Goal: Task Accomplishment & Management: Manage account settings

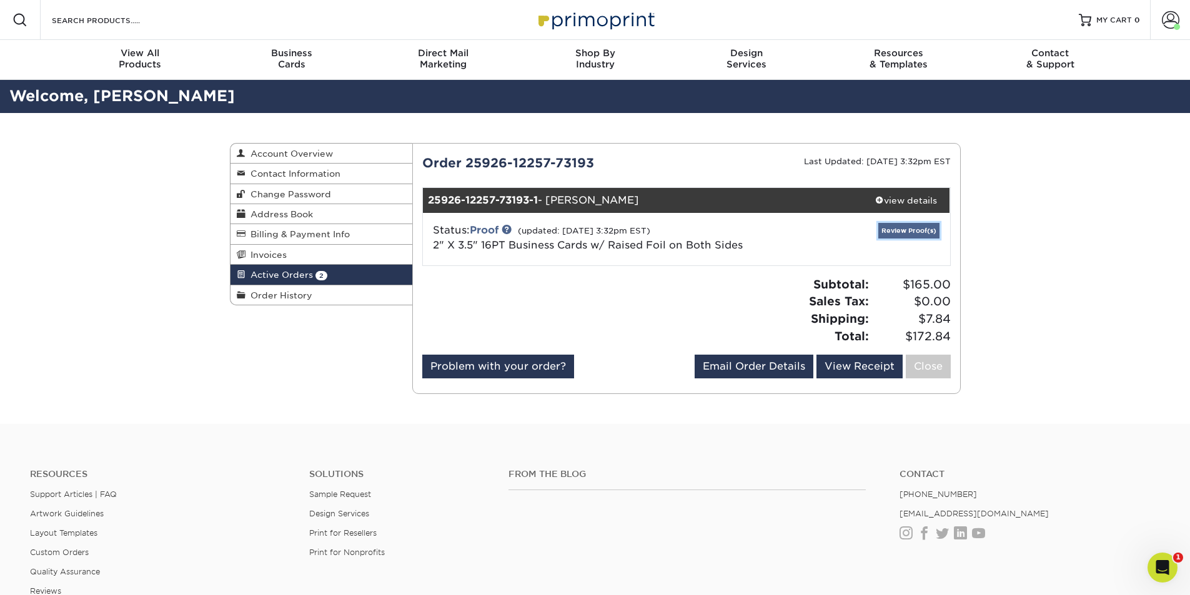
click at [909, 237] on link "Review Proof(s)" at bounding box center [908, 231] width 61 height 16
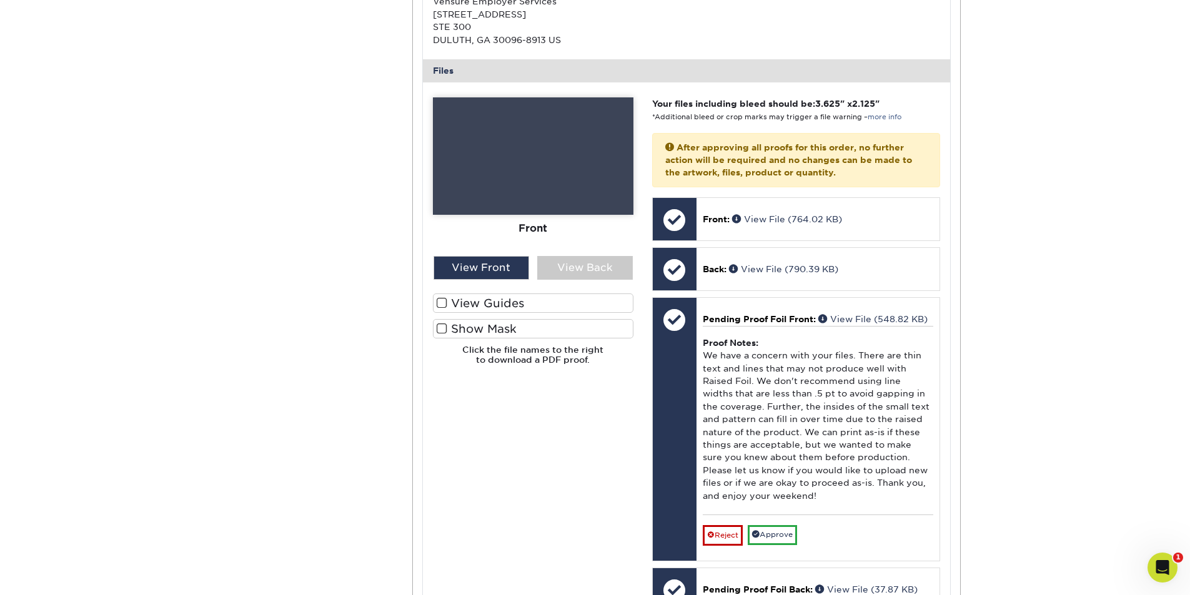
scroll to position [500, 0]
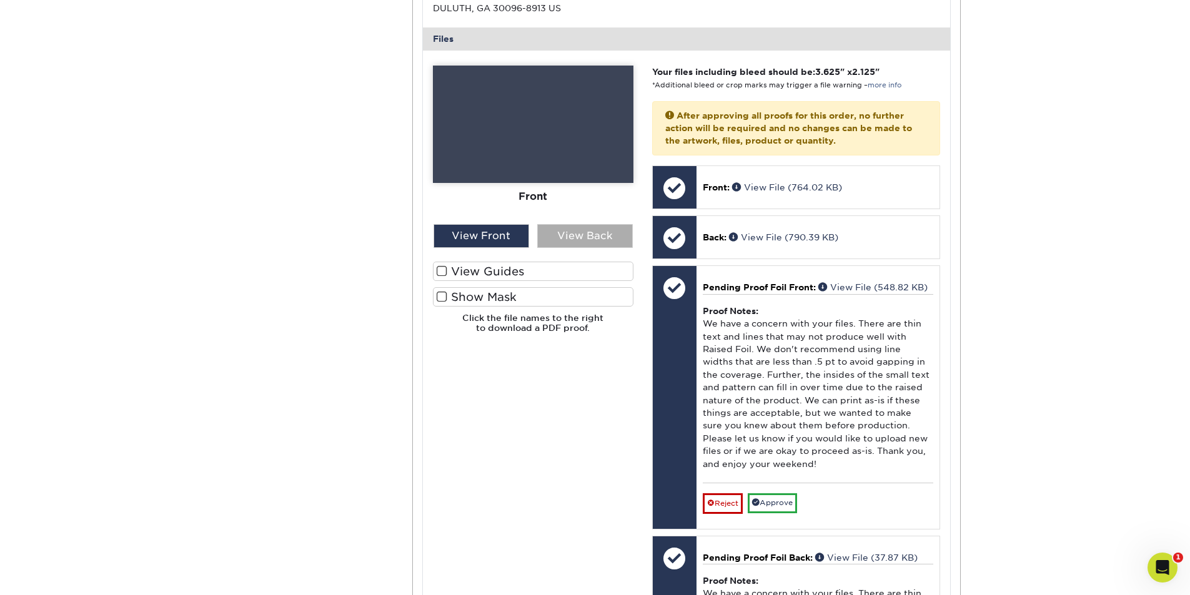
click at [572, 225] on div "View Back" at bounding box center [585, 236] width 96 height 24
click at [501, 236] on div "View Front" at bounding box center [481, 236] width 96 height 24
click at [615, 226] on div "View Back" at bounding box center [585, 236] width 96 height 24
click at [486, 233] on div "View Front" at bounding box center [481, 236] width 96 height 24
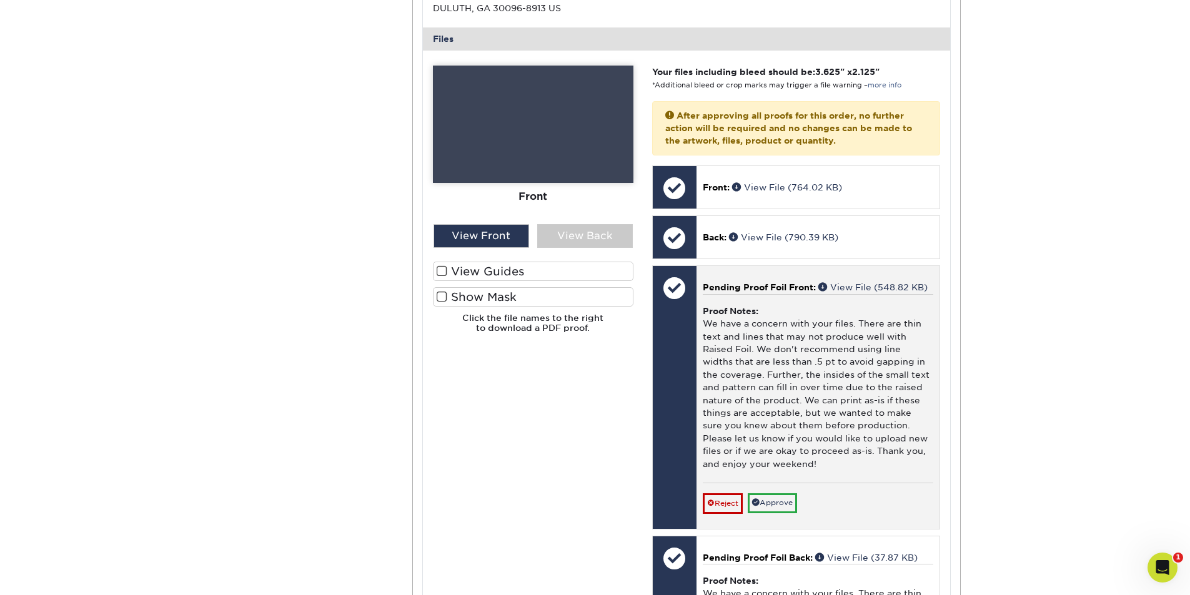
click at [844, 428] on div "Proof Notes: We have a concern with your files. There are thin text and lines t…" at bounding box center [818, 388] width 230 height 189
click at [794, 498] on link "Approve" at bounding box center [772, 502] width 49 height 19
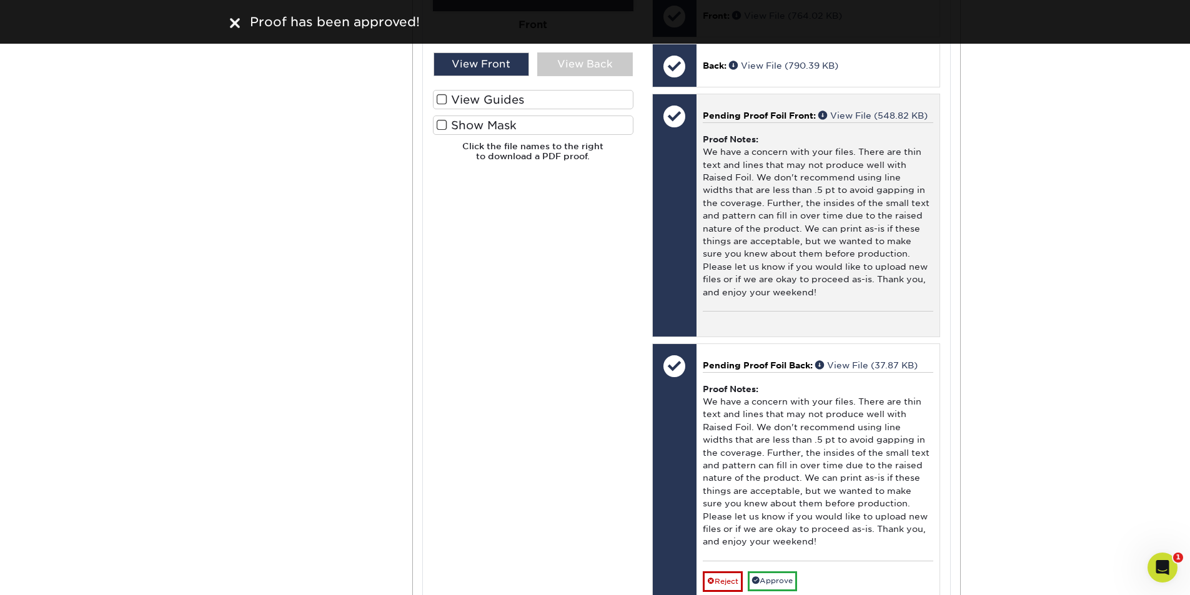
scroll to position [687, 0]
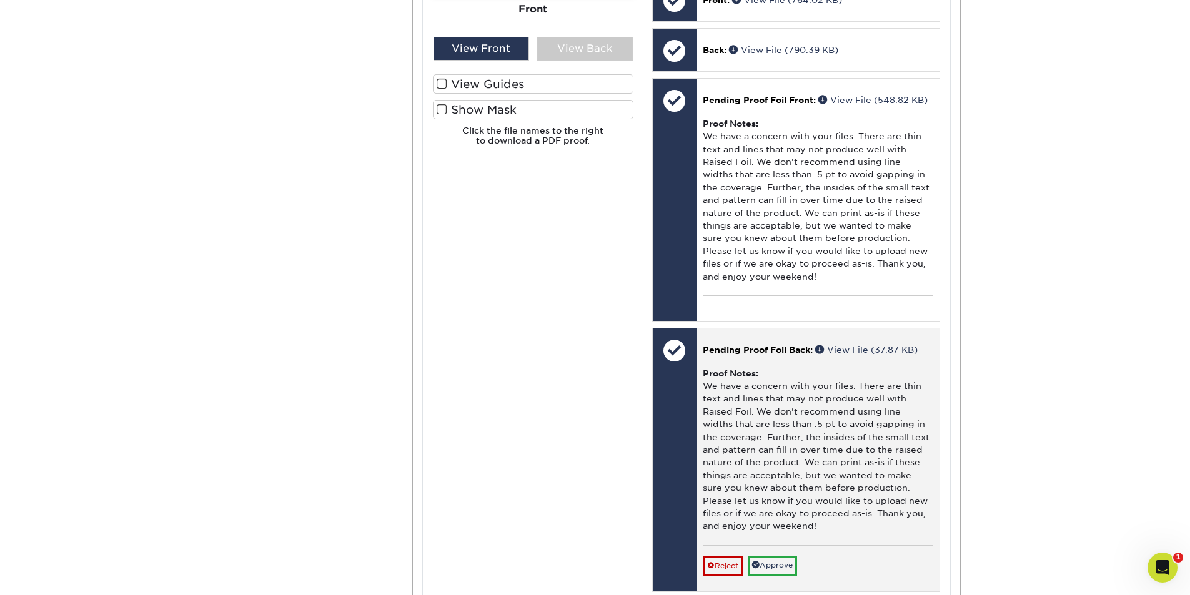
click at [780, 515] on div "Proof Notes: We have a concern with your files. There are thin text and lines t…" at bounding box center [818, 451] width 230 height 189
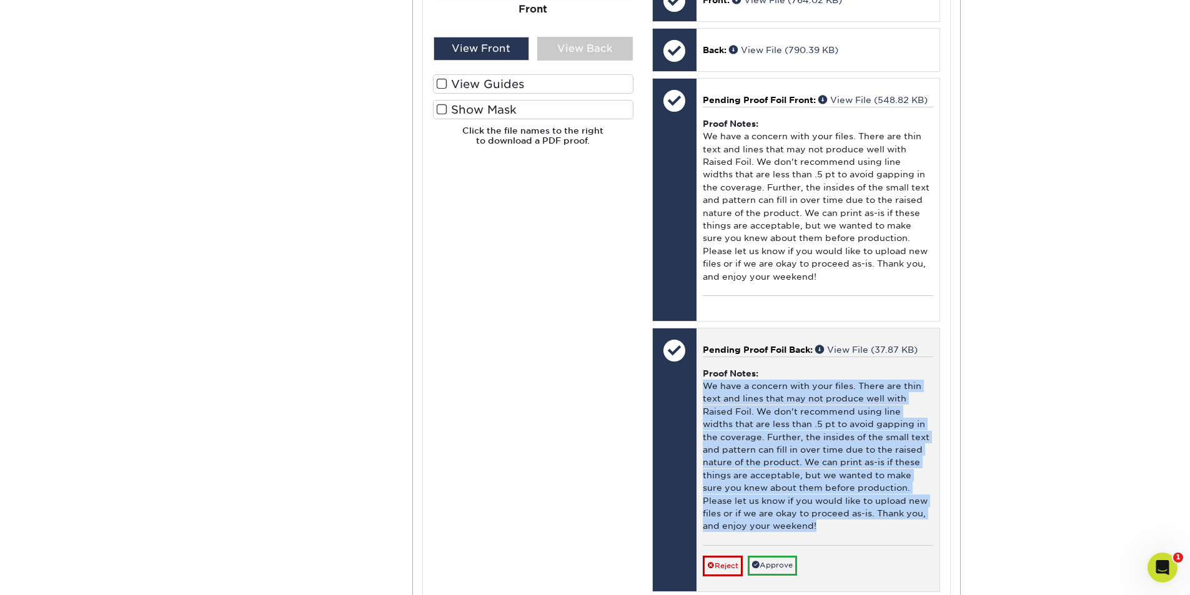
drag, startPoint x: 784, startPoint y: 527, endPoint x: 701, endPoint y: 385, distance: 164.0
click at [701, 385] on div "Pending Proof Foil Back: View File (37.87 KB) Proof Notes: We have a concern wi…" at bounding box center [817, 460] width 243 height 262
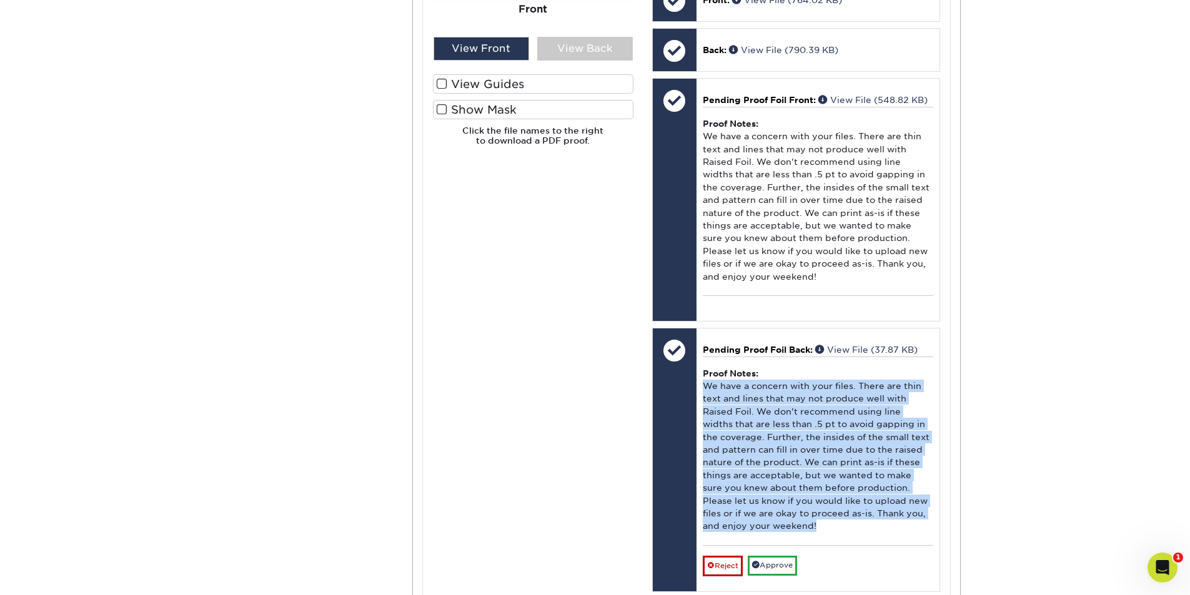
copy div "We have a concern with your files. There are thin text and lines that may not p…"
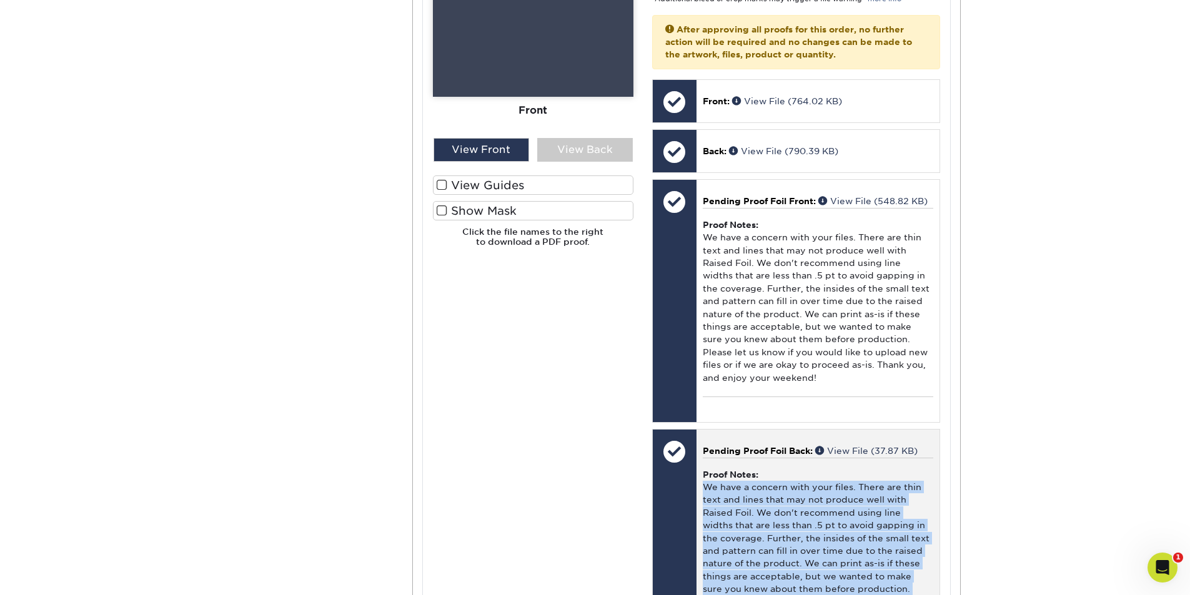
scroll to position [562, 0]
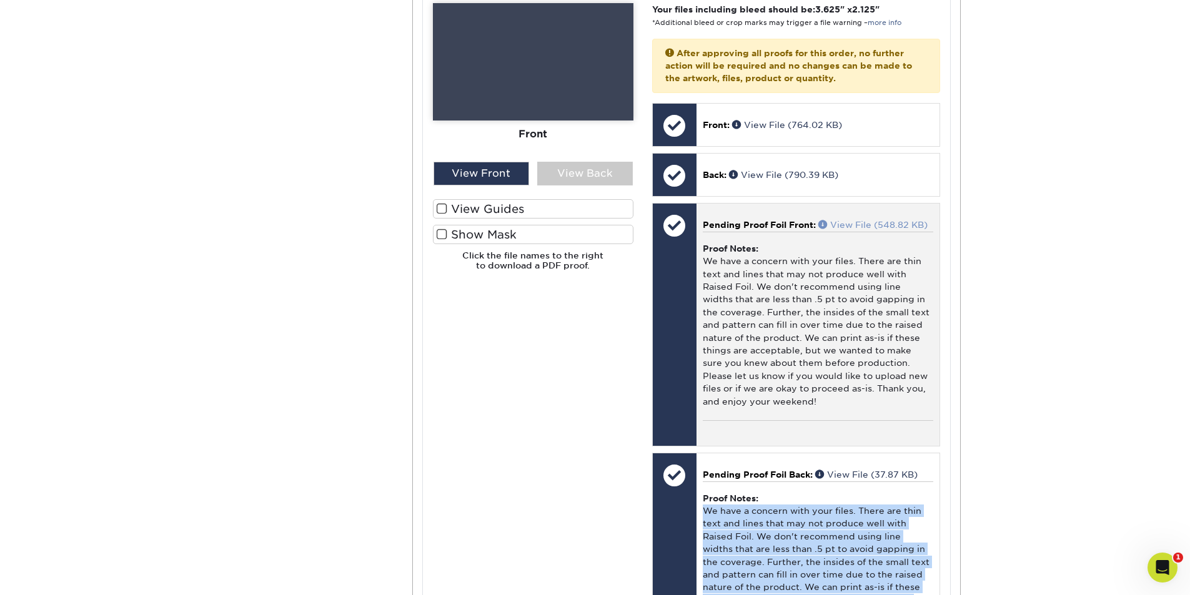
click at [823, 226] on span at bounding box center [824, 224] width 12 height 9
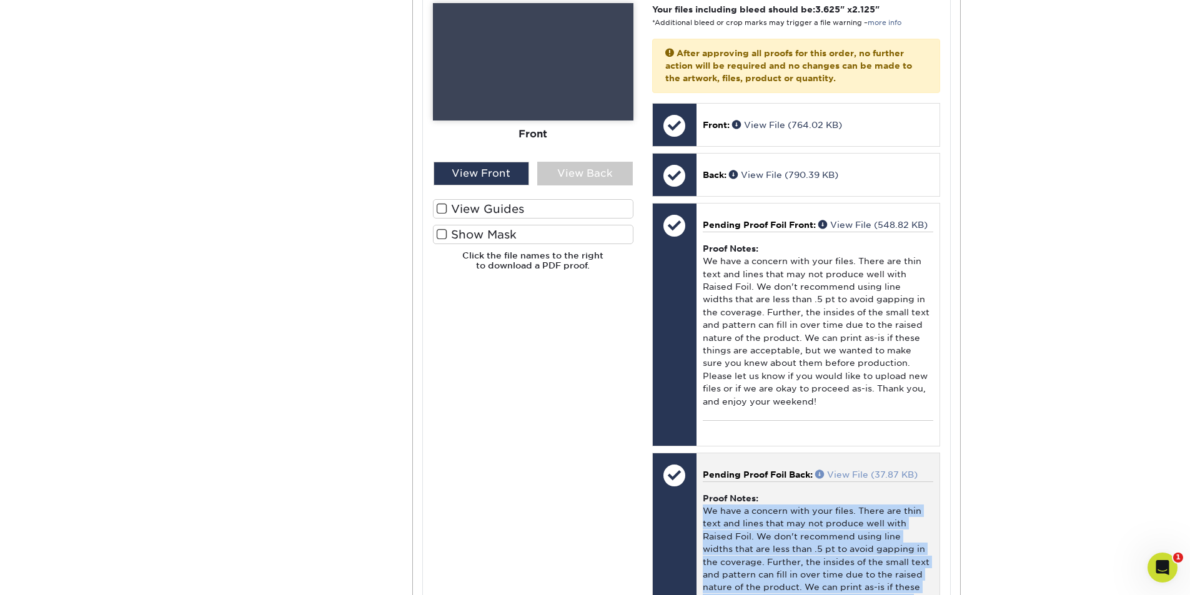
click at [823, 473] on span at bounding box center [821, 474] width 12 height 9
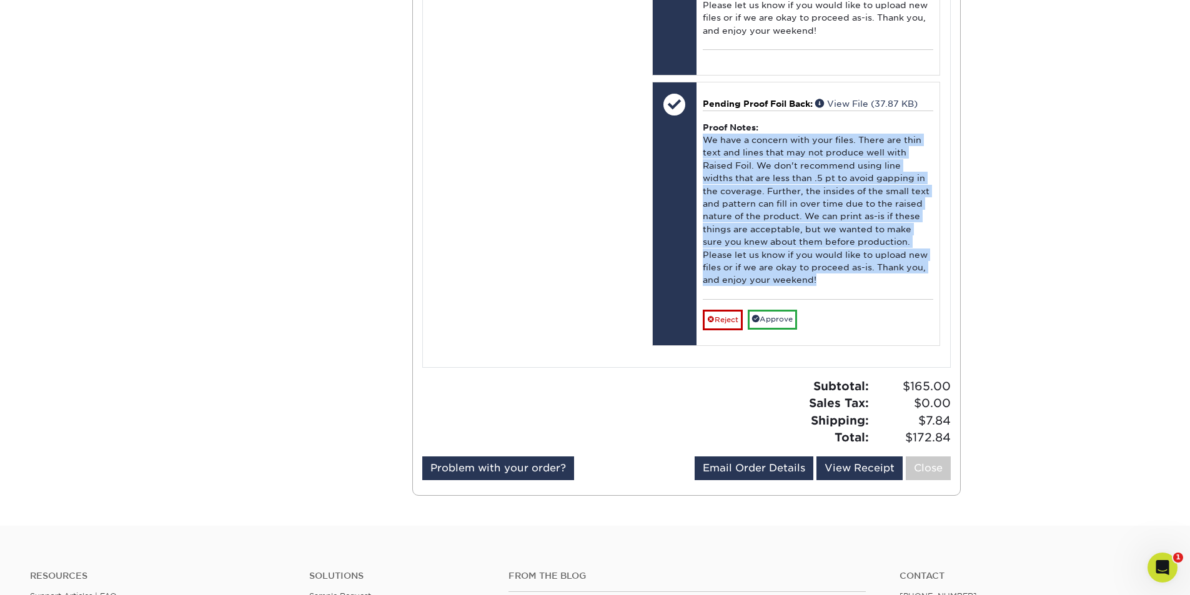
scroll to position [937, 0]
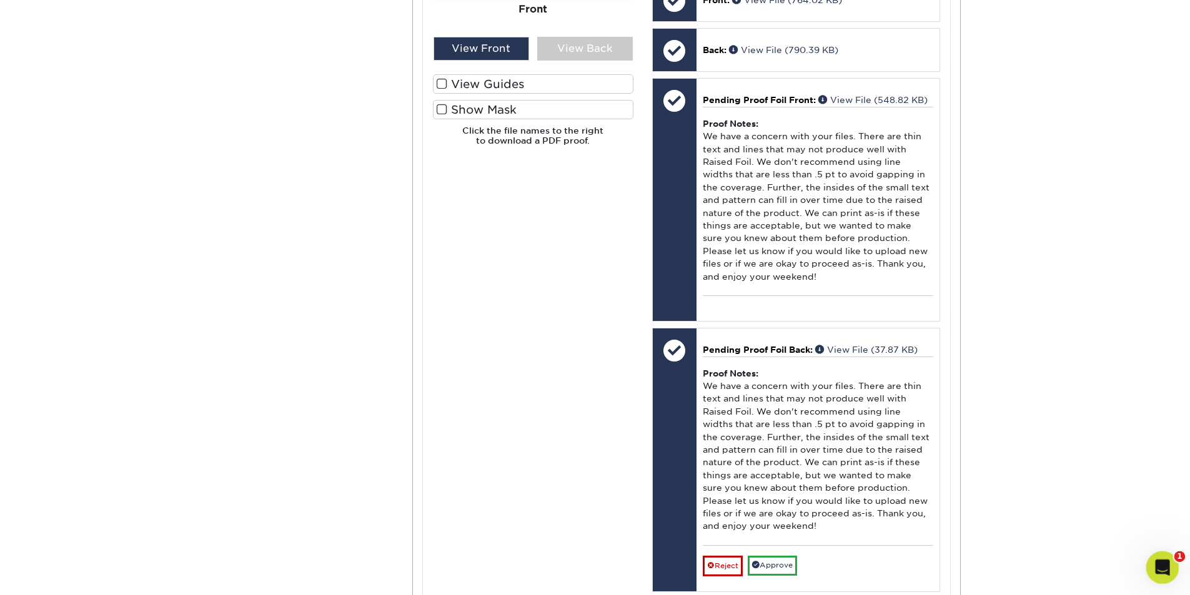
click at [1169, 552] on div "Open Intercom Messenger" at bounding box center [1160, 565] width 41 height 41
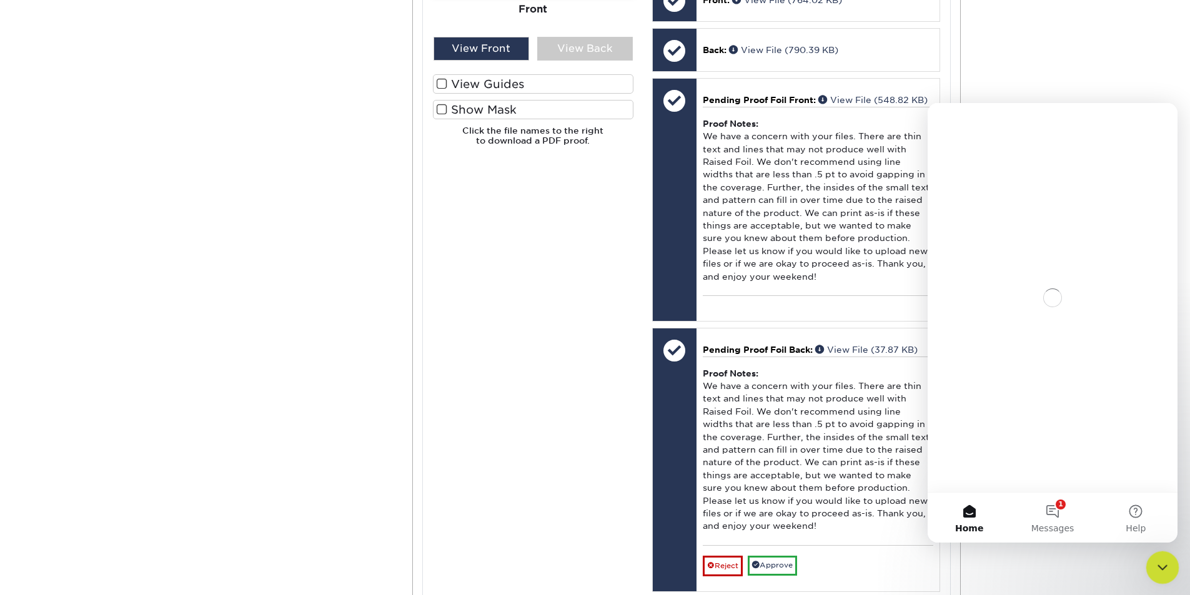
scroll to position [0, 0]
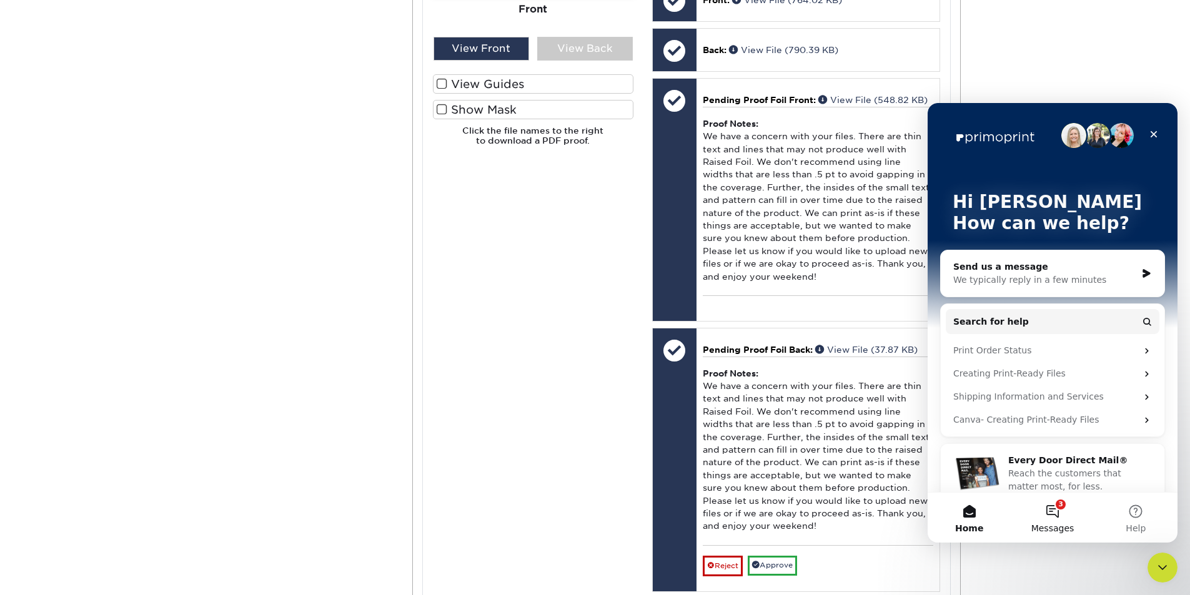
click at [1066, 511] on button "3 Messages" at bounding box center [1052, 518] width 83 height 50
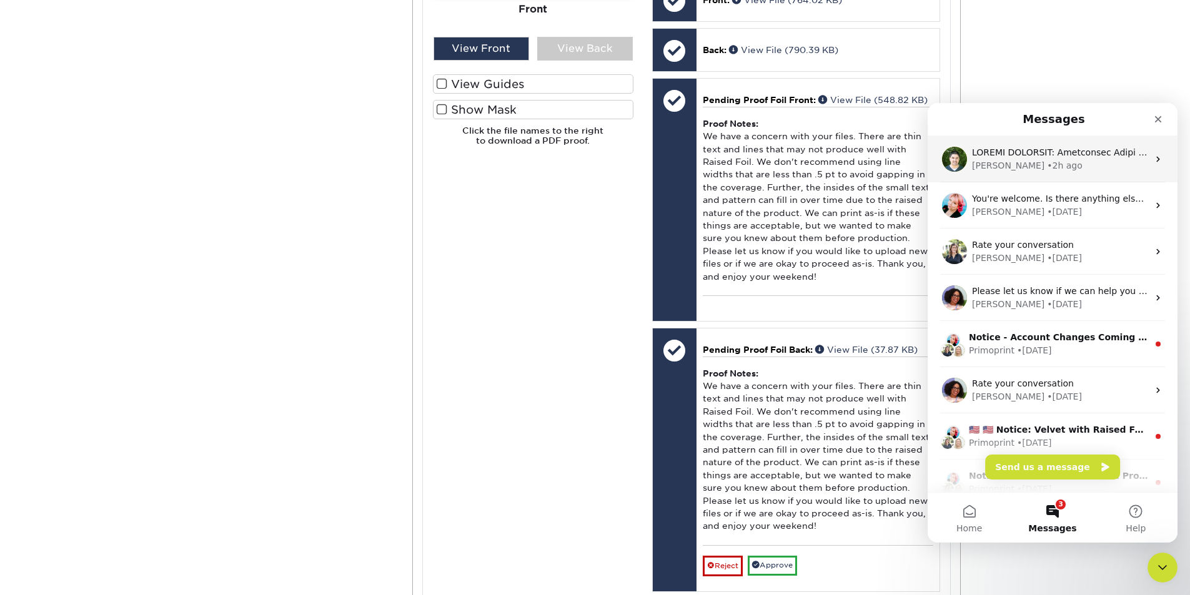
click at [1047, 170] on div "• 2h ago" at bounding box center [1065, 165] width 36 height 13
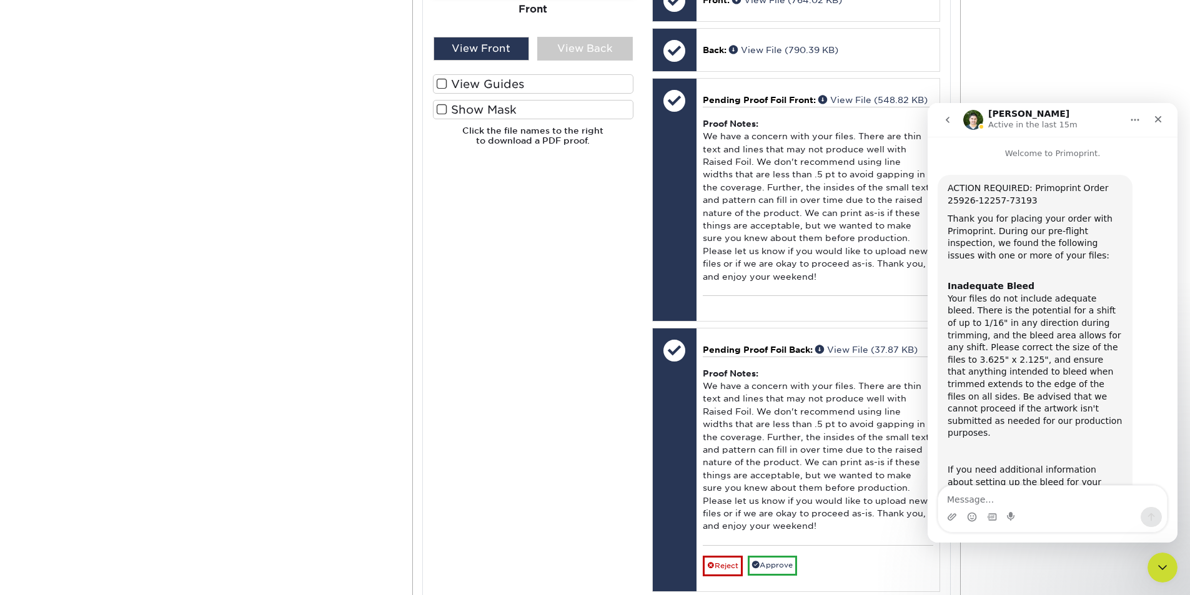
scroll to position [851, 0]
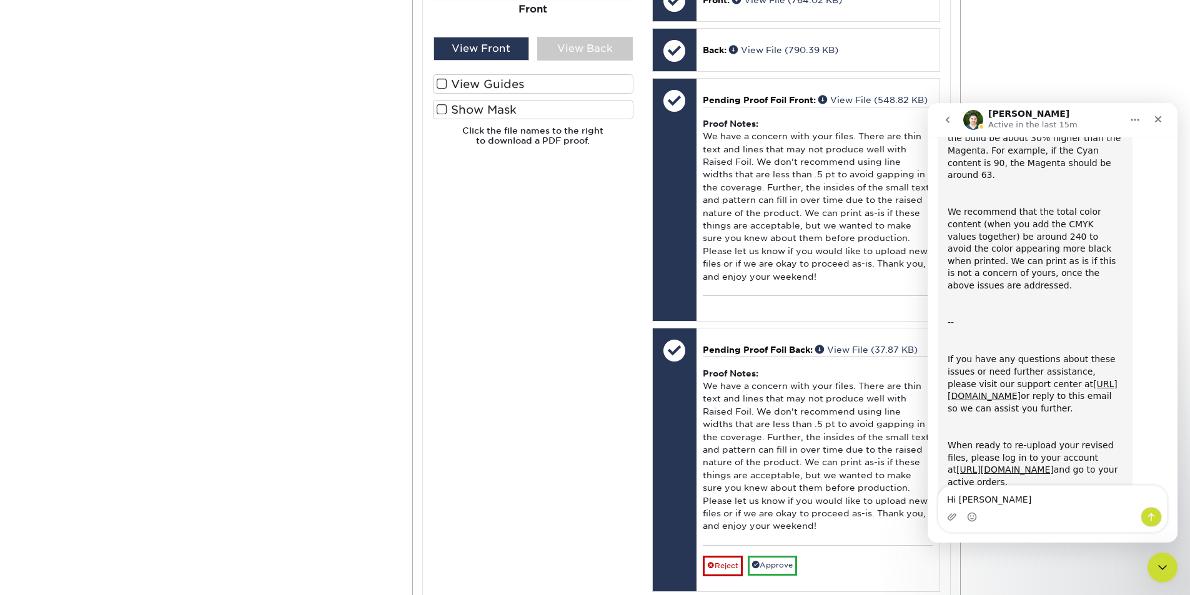
type textarea "Hi [PERSON_NAME]"
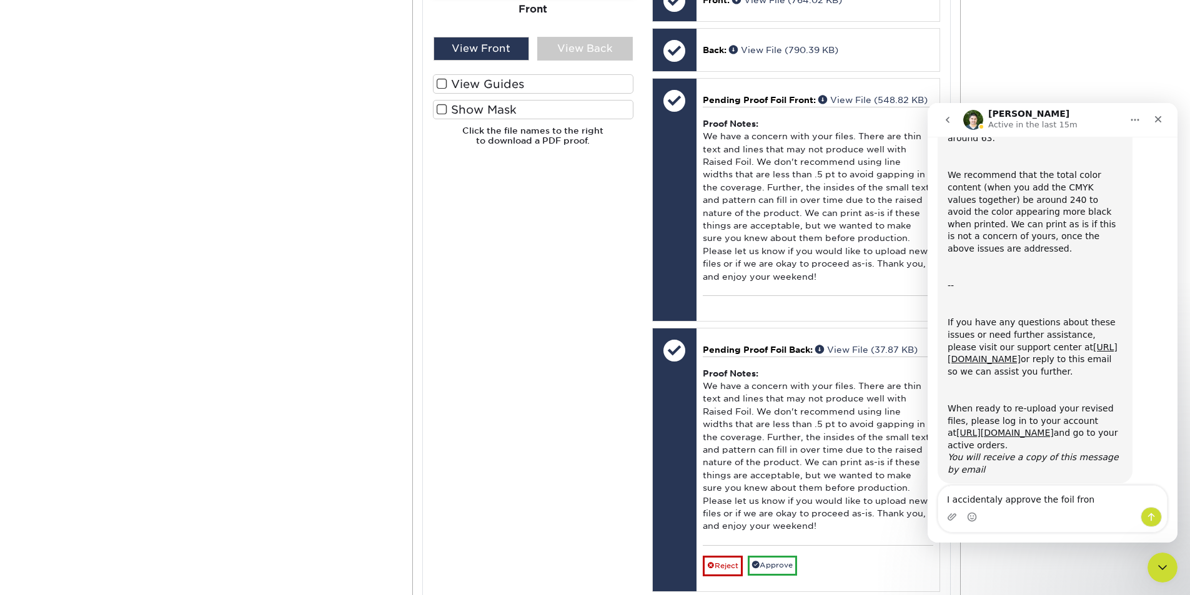
type textarea "I accidentaly approve the foil front"
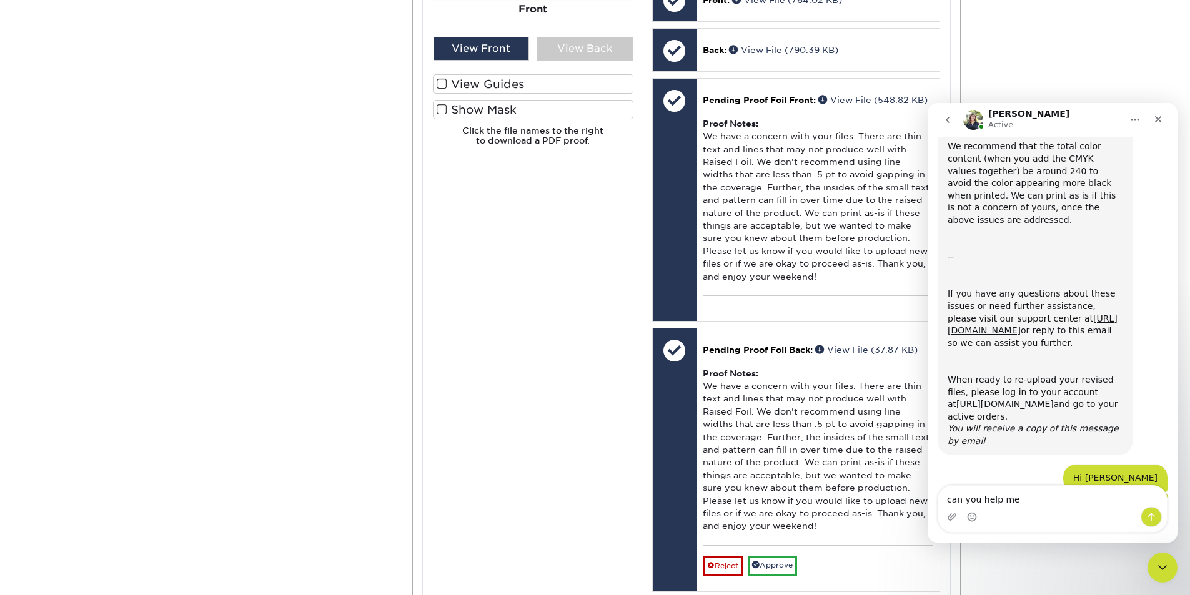
scroll to position [982, 0]
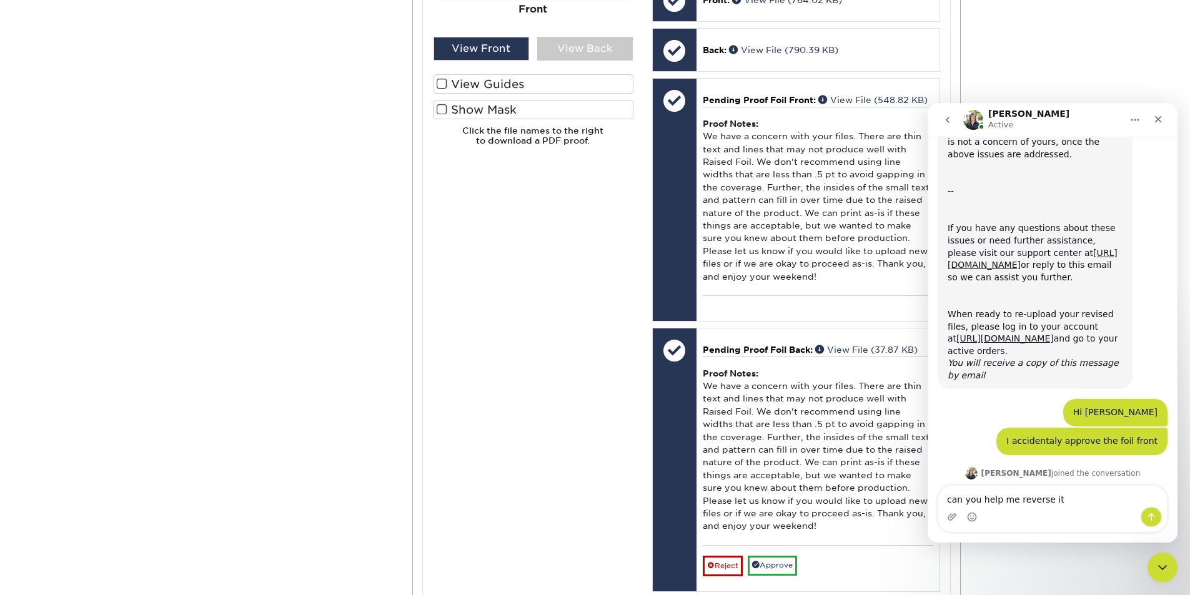
type textarea "can you help me reverse it"
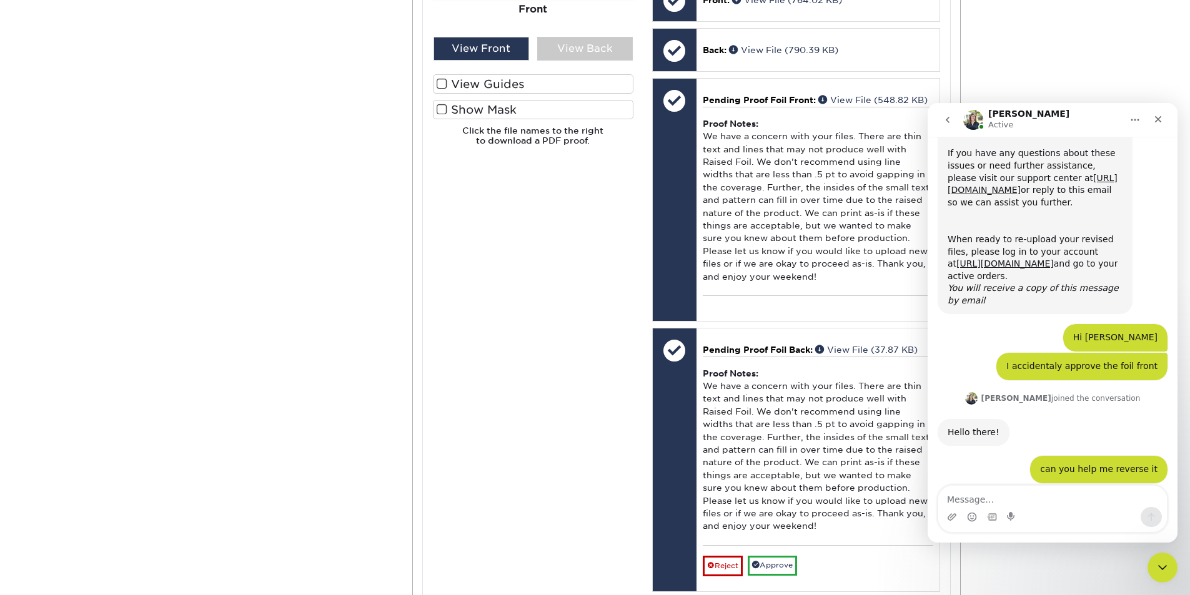
scroll to position [1056, 0]
click at [1027, 494] on div "Do you need me to remove the foil files? [PERSON_NAME] • Just now" at bounding box center [1052, 527] width 230 height 67
click at [1004, 494] on div "Do you need me to remove the foil files? [PERSON_NAME] • Just now" at bounding box center [1052, 527] width 230 height 67
click at [994, 498] on textarea "Message…" at bounding box center [1052, 496] width 229 height 21
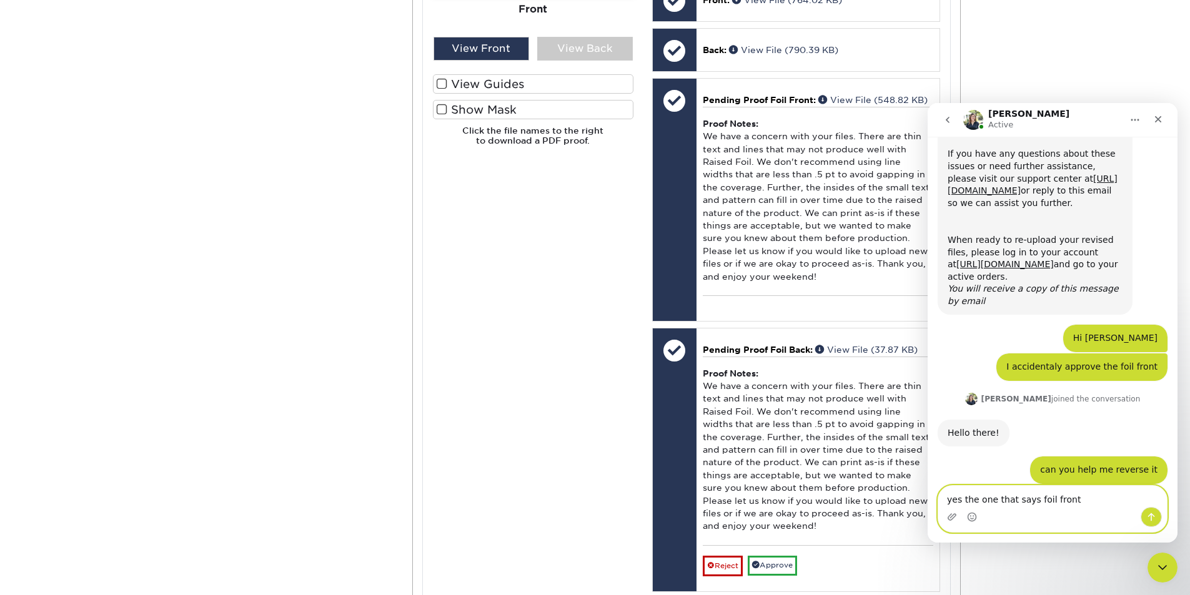
type textarea "yes the one that says foil front"
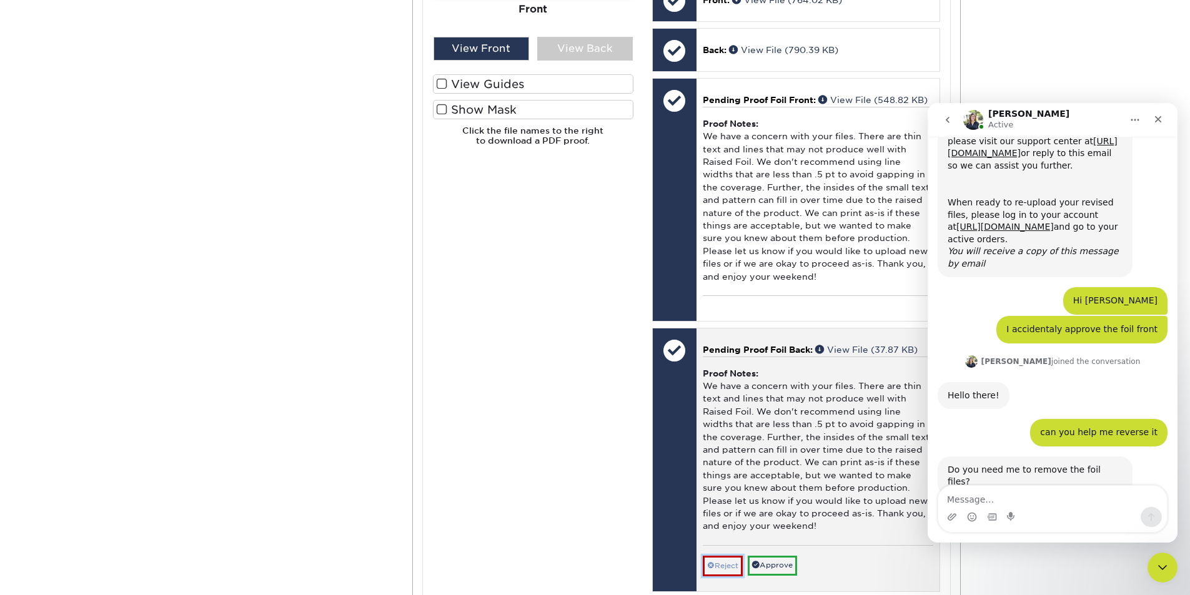
click at [723, 561] on link "Reject" at bounding box center [723, 566] width 40 height 20
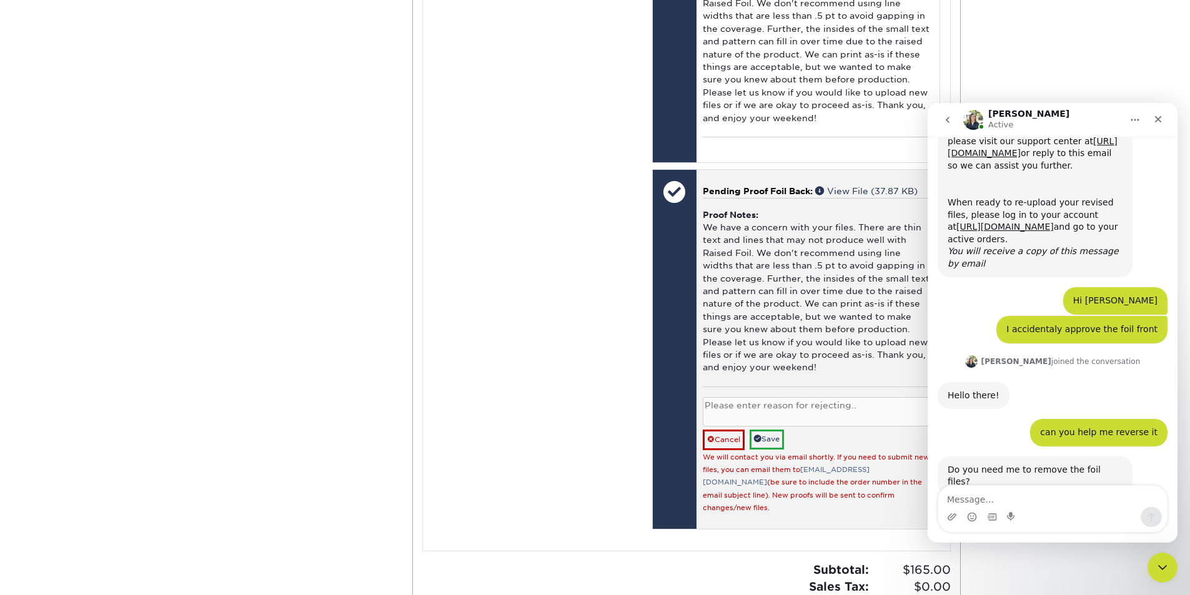
scroll to position [874, 0]
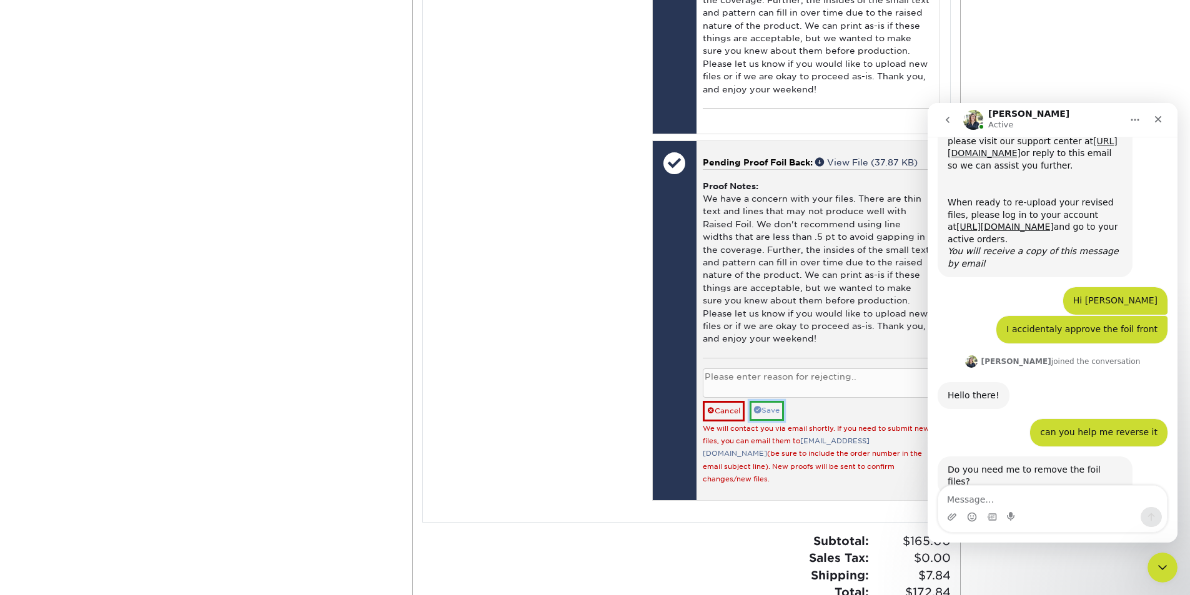
click at [764, 412] on link "Save" at bounding box center [766, 410] width 34 height 19
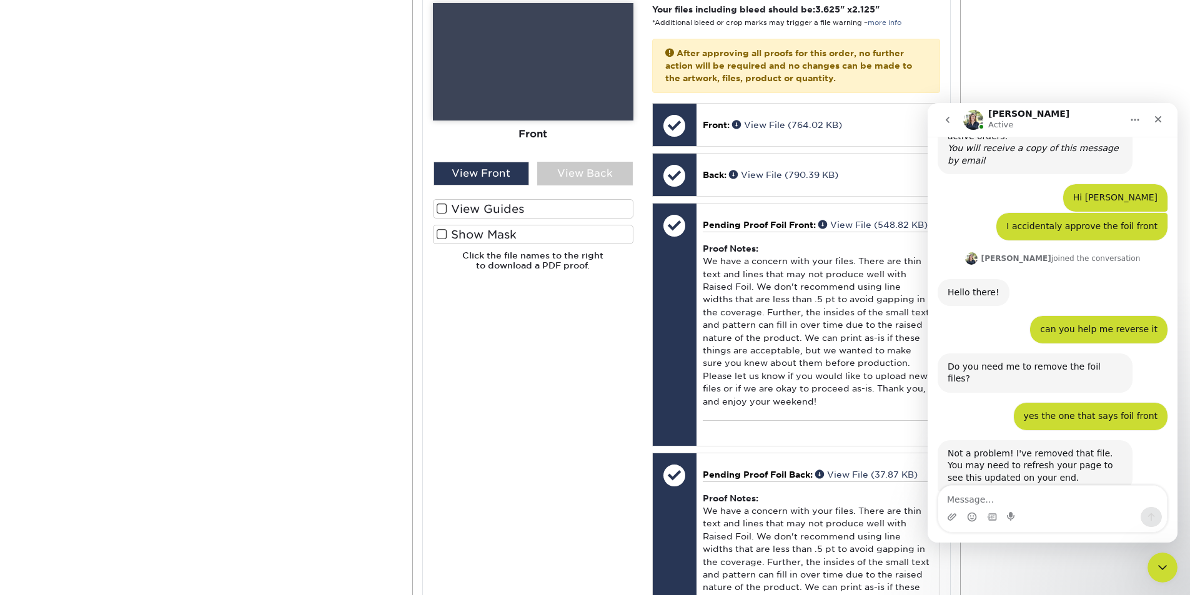
scroll to position [1196, 0]
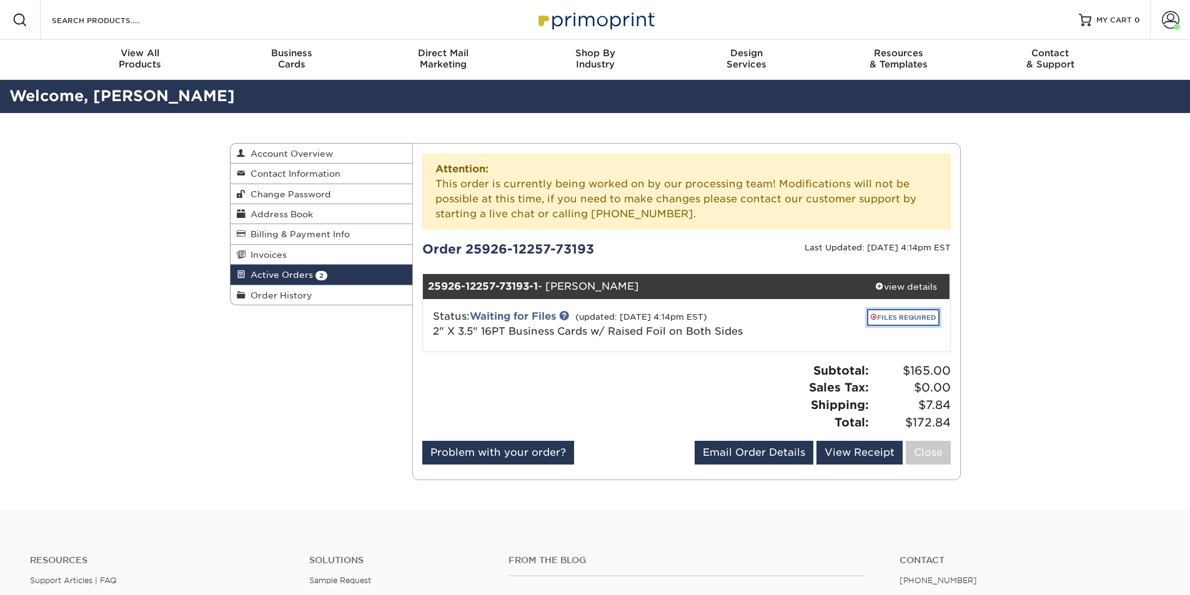
click at [894, 319] on link "FILES REQUIRED" at bounding box center [903, 317] width 72 height 17
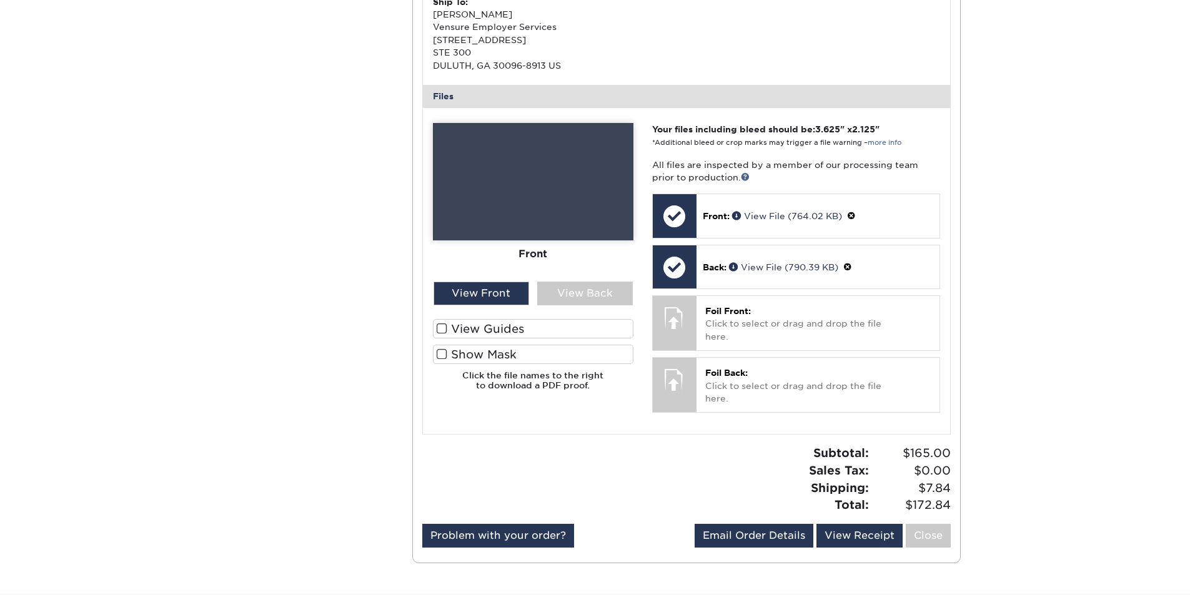
scroll to position [562, 0]
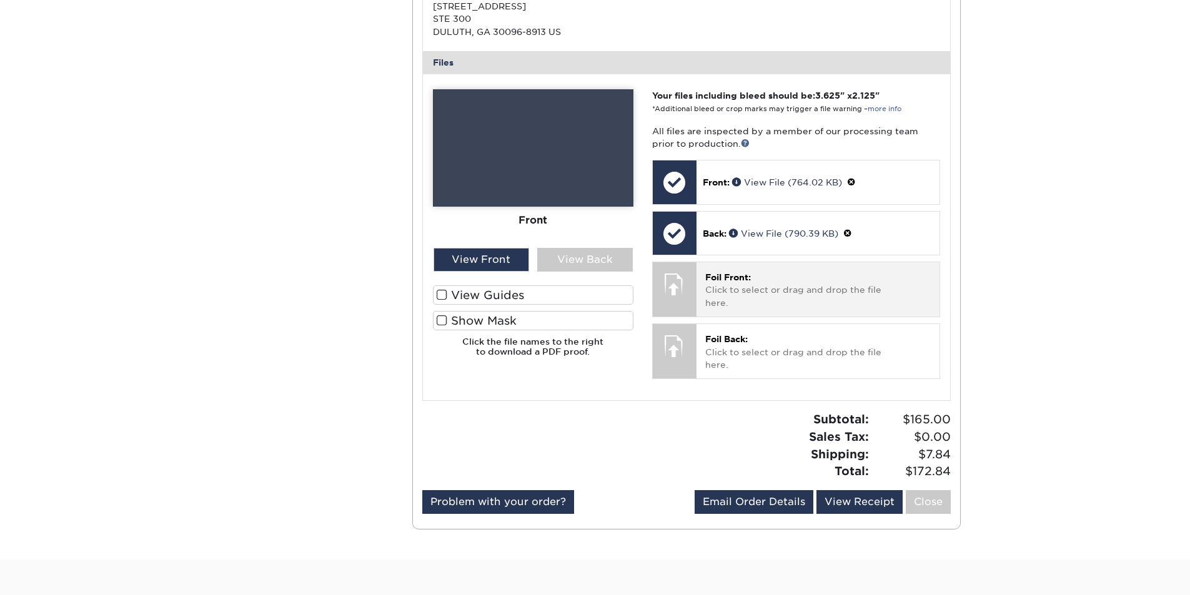
click at [751, 275] on span "Foil Front:" at bounding box center [728, 277] width 46 height 10
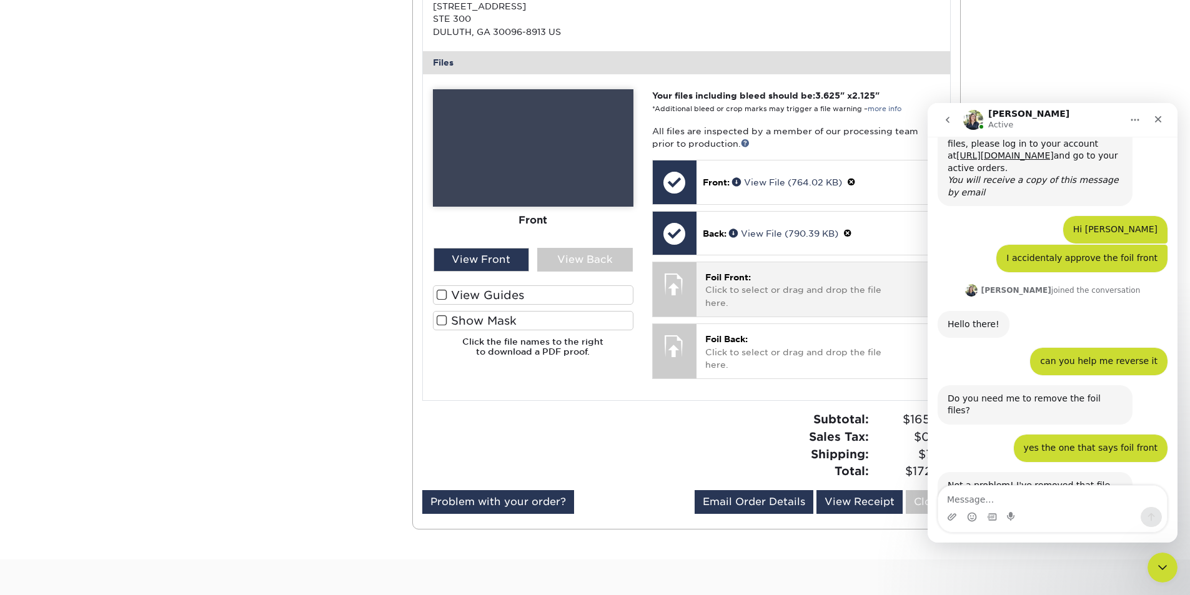
scroll to position [1196, 0]
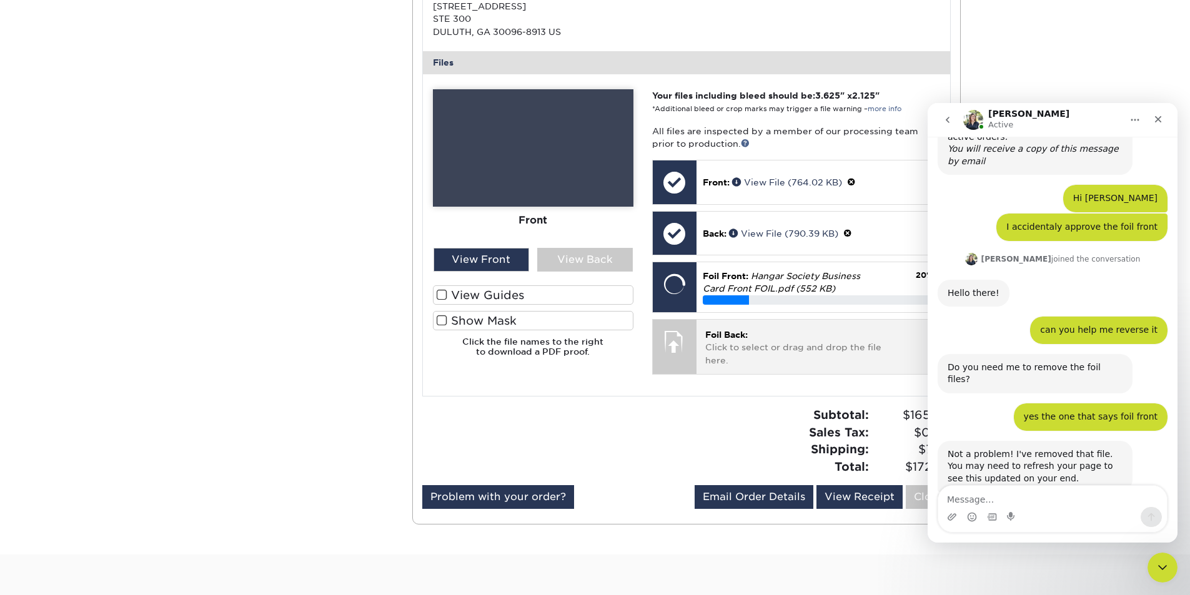
click at [723, 336] on span "Foil Back:" at bounding box center [726, 335] width 42 height 10
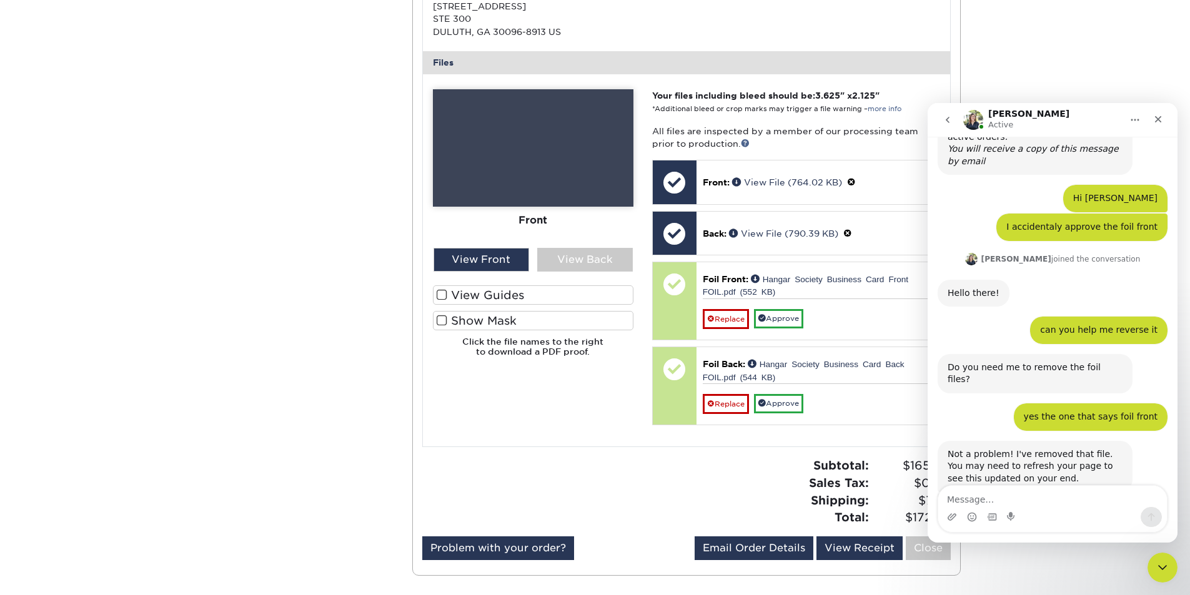
click at [1132, 127] on button "Home" at bounding box center [1135, 120] width 24 height 24
click at [1134, 91] on div "Active Orders Account Overview Contact Information Change Password Address Book…" at bounding box center [595, 78] width 1190 height 1055
click at [1157, 118] on icon "Close" at bounding box center [1158, 119] width 7 height 7
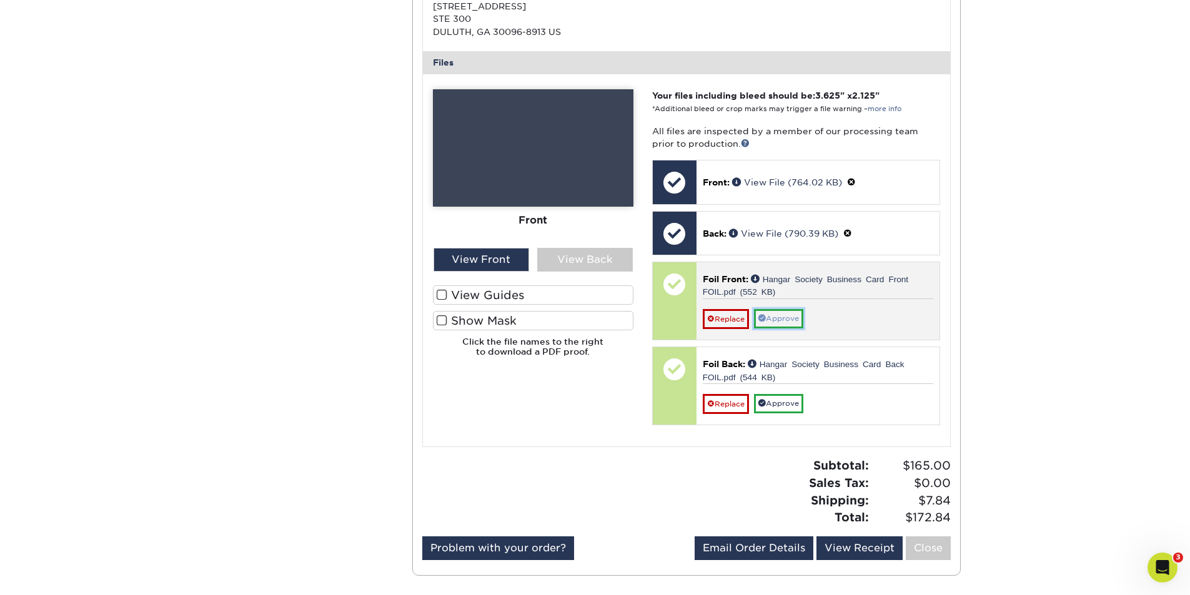
click at [796, 319] on link "Approve" at bounding box center [778, 318] width 49 height 19
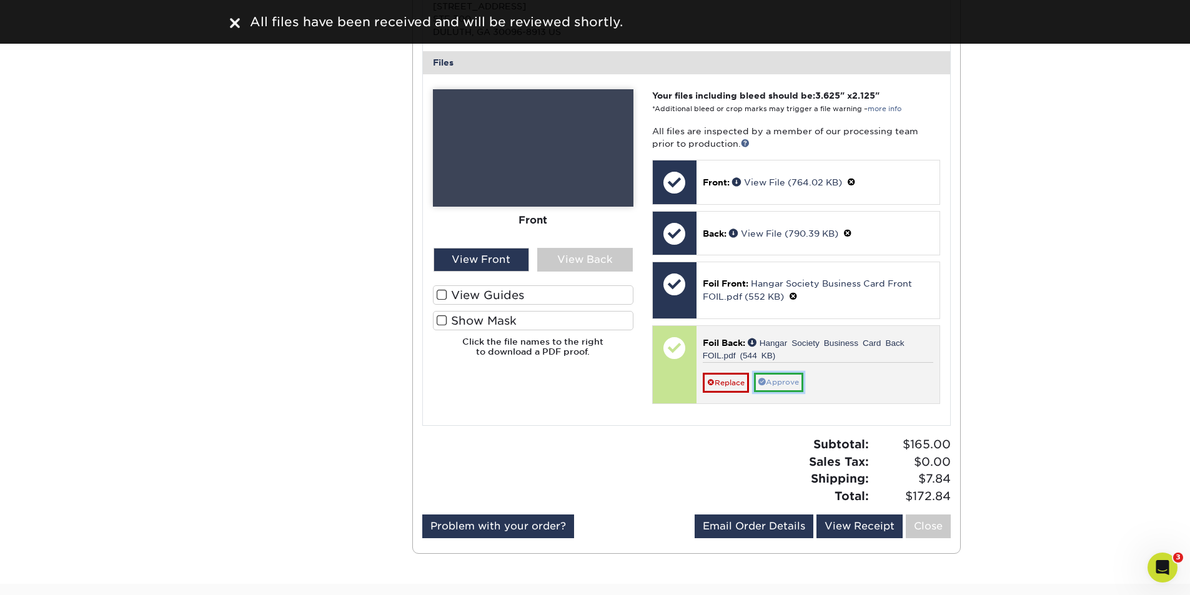
click at [790, 376] on link "Approve" at bounding box center [778, 382] width 49 height 19
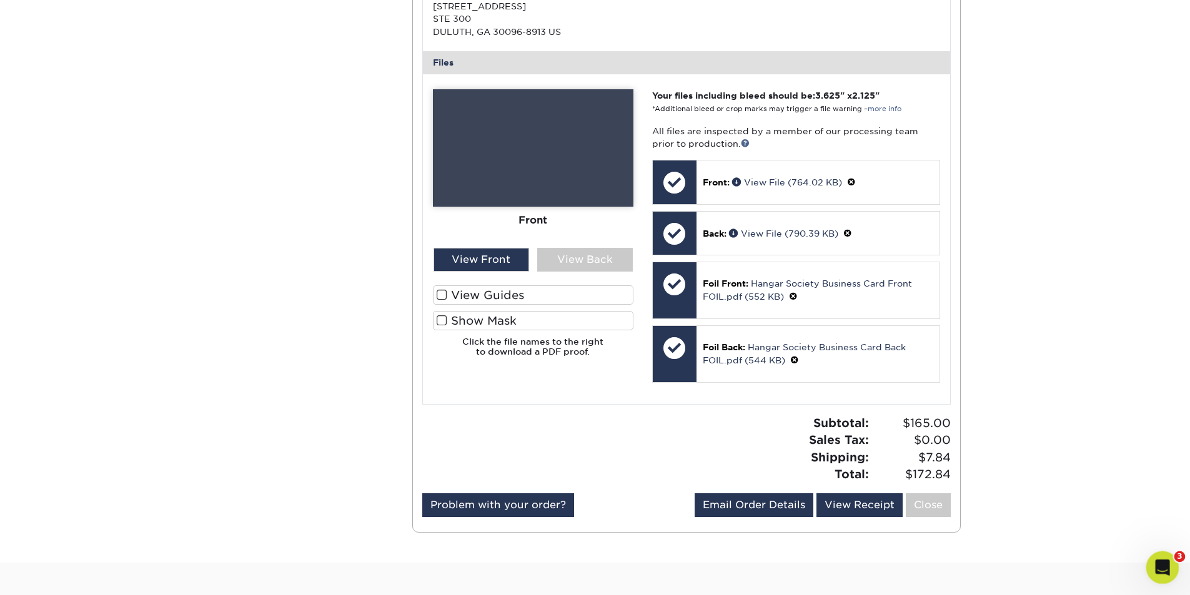
click at [1166, 570] on div "Open Intercom Messenger" at bounding box center [1160, 565] width 41 height 41
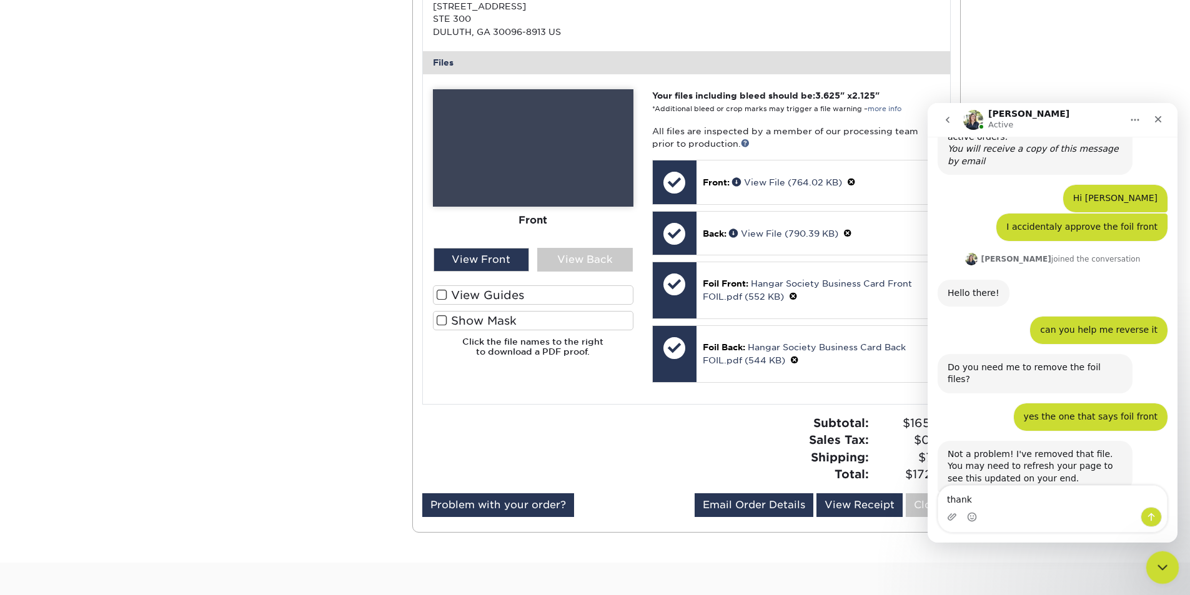
type textarea "thanks"
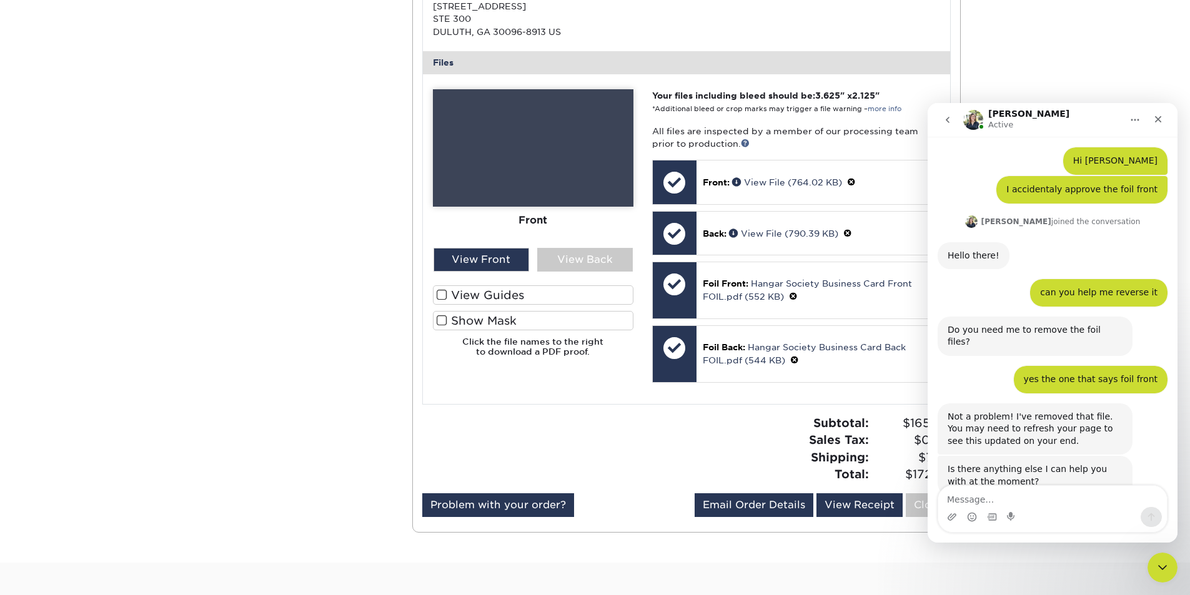
click at [349, 360] on div "Active Orders Account Overview Contact Information Change Password Address Book…" at bounding box center [594, 57] width 749 height 1012
